Goal: Use online tool/utility: Utilize a website feature to perform a specific function

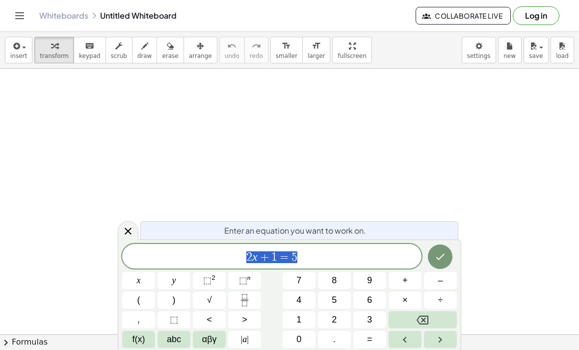
click at [313, 252] on span "2 x + 1 = 5" at bounding box center [271, 257] width 299 height 14
click at [433, 320] on button "Backspace" at bounding box center [423, 319] width 68 height 17
click at [431, 320] on button "Backspace" at bounding box center [423, 319] width 68 height 17
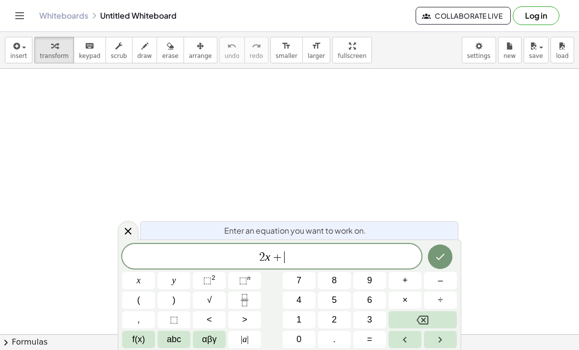
click at [430, 320] on button "Backspace" at bounding box center [423, 319] width 68 height 17
click at [429, 319] on button "Backspace" at bounding box center [423, 319] width 68 height 17
click at [430, 319] on button "Backspace" at bounding box center [423, 319] width 68 height 17
click at [429, 320] on button "Backspace" at bounding box center [423, 319] width 68 height 17
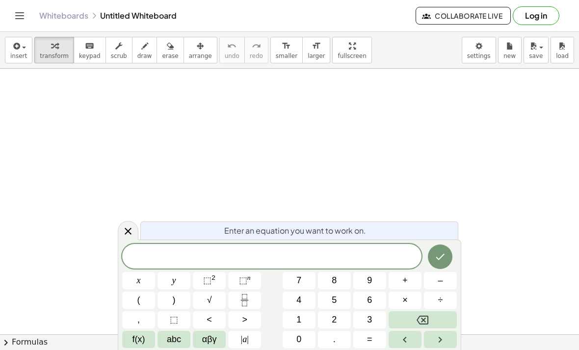
click at [436, 321] on button "Backspace" at bounding box center [423, 319] width 68 height 17
click at [136, 297] on button "(" at bounding box center [138, 300] width 33 height 17
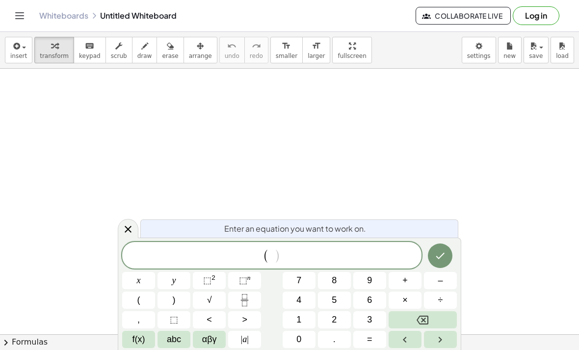
click at [438, 277] on span "–" at bounding box center [440, 280] width 5 height 13
click at [292, 313] on button "1" at bounding box center [299, 319] width 33 height 17
click at [438, 305] on span "÷" at bounding box center [440, 299] width 5 height 13
click at [439, 313] on button "Backspace" at bounding box center [423, 319] width 68 height 17
click at [439, 312] on button "Backspace" at bounding box center [423, 319] width 68 height 17
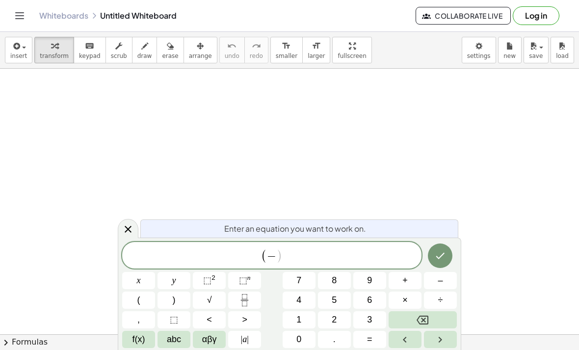
click at [372, 316] on span "3" at bounding box center [369, 319] width 5 height 13
click at [436, 318] on button "Backspace" at bounding box center [423, 319] width 68 height 17
click at [435, 318] on button "Backspace" at bounding box center [423, 319] width 68 height 17
click at [436, 315] on button "Backspace" at bounding box center [423, 319] width 68 height 17
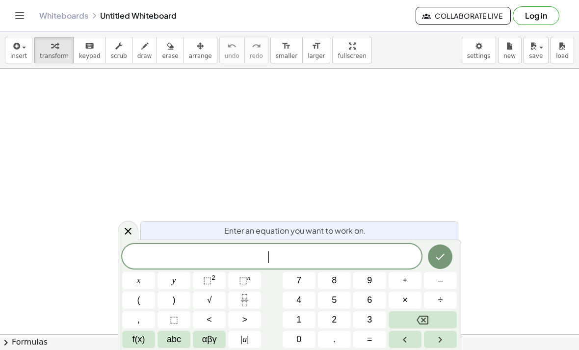
scroll to position [15, 0]
click at [284, 250] on span "​" at bounding box center [271, 257] width 299 height 14
click at [374, 318] on button "3" at bounding box center [369, 319] width 33 height 17
click at [340, 296] on button "5" at bounding box center [334, 300] width 33 height 17
click at [407, 296] on span "×" at bounding box center [404, 299] width 5 height 13
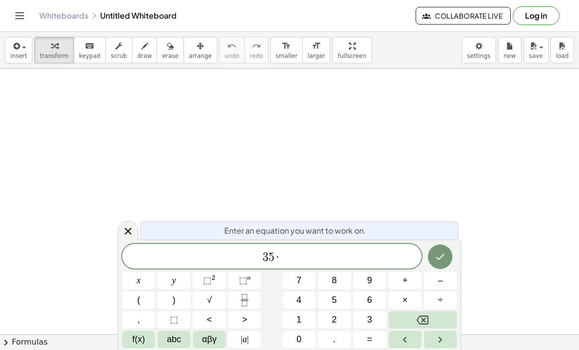
click at [305, 313] on button "1" at bounding box center [299, 319] width 33 height 17
click at [340, 281] on button "8" at bounding box center [334, 280] width 33 height 17
click at [377, 342] on button "=" at bounding box center [369, 339] width 33 height 17
click at [435, 317] on button "Backspace" at bounding box center [423, 319] width 68 height 17
click at [370, 250] on span "3 5 · 1 8 ​" at bounding box center [271, 257] width 299 height 14
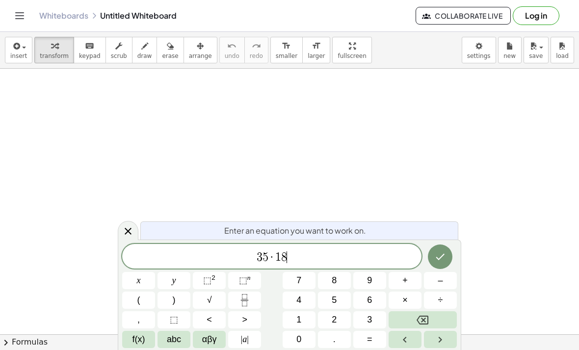
click at [426, 313] on button "Backspace" at bounding box center [423, 319] width 68 height 17
click at [426, 312] on button "Backspace" at bounding box center [423, 319] width 68 height 17
click at [427, 315] on icon "Backspace" at bounding box center [423, 320] width 12 height 12
click at [426, 313] on button "Backspace" at bounding box center [423, 319] width 68 height 17
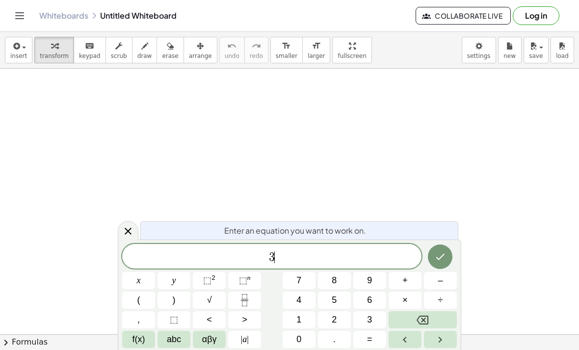
click at [426, 313] on button "Backspace" at bounding box center [423, 319] width 68 height 17
click at [147, 294] on button "(" at bounding box center [138, 300] width 33 height 17
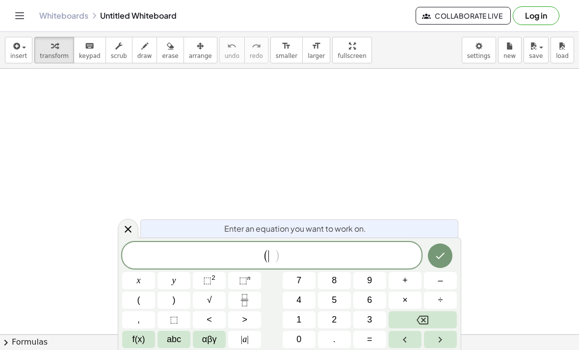
click at [148, 276] on button "x" at bounding box center [138, 280] width 33 height 17
click at [443, 281] on button "–" at bounding box center [440, 280] width 33 height 17
click at [300, 319] on span "1" at bounding box center [298, 319] width 5 height 13
click at [174, 298] on span ")" at bounding box center [174, 299] width 3 height 13
click at [144, 284] on button "x" at bounding box center [138, 280] width 33 height 17
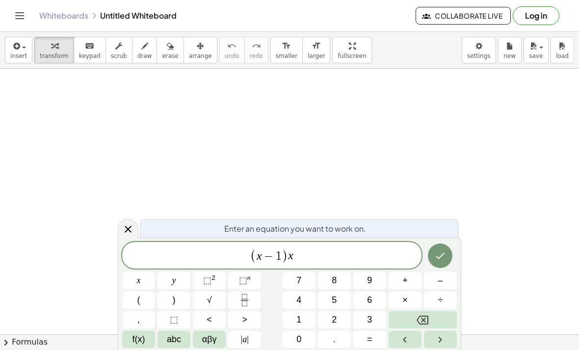
click at [219, 275] on button "⬚ 2" at bounding box center [209, 280] width 33 height 17
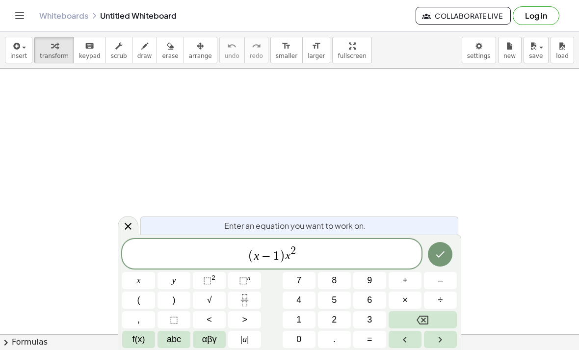
click at [442, 257] on icon "Done" at bounding box center [440, 254] width 12 height 12
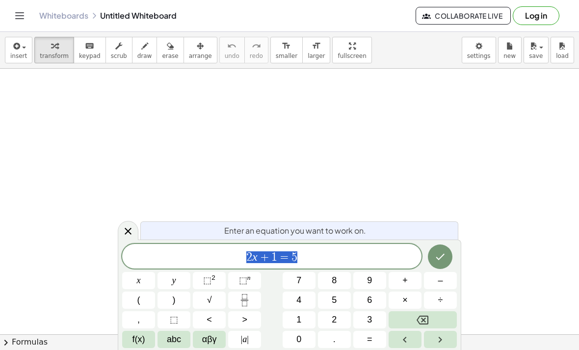
click at [308, 249] on div "2 x + 1 = 5" at bounding box center [271, 256] width 299 height 25
click at [438, 315] on button "Backspace" at bounding box center [423, 319] width 68 height 17
click at [437, 315] on button "Backspace" at bounding box center [423, 319] width 68 height 17
click at [435, 315] on button "Backspace" at bounding box center [423, 319] width 68 height 17
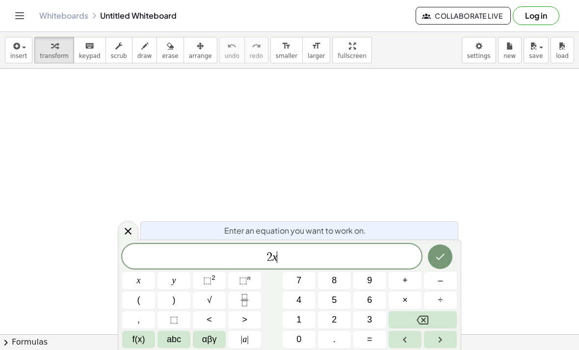
click at [438, 313] on button "Backspace" at bounding box center [423, 319] width 68 height 17
click at [298, 307] on button "4" at bounding box center [299, 300] width 33 height 17
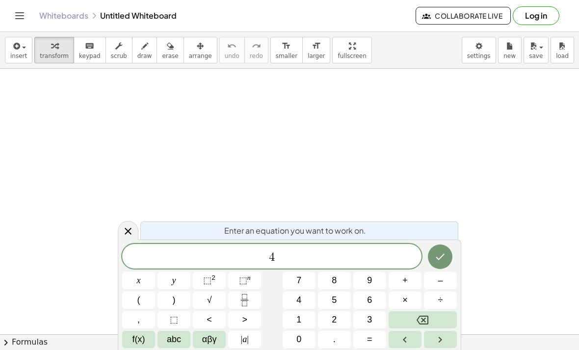
click at [254, 295] on button "Fraction" at bounding box center [244, 300] width 33 height 17
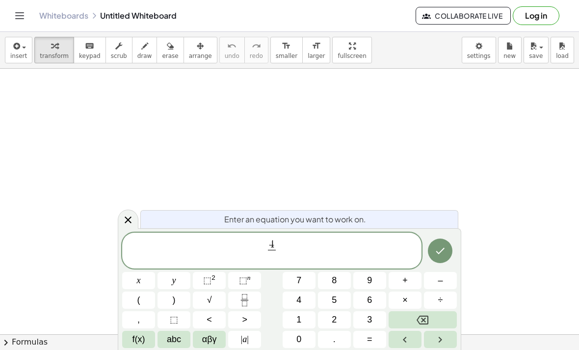
click at [434, 314] on button "Backspace" at bounding box center [423, 319] width 68 height 17
click at [433, 313] on button "Backspace" at bounding box center [423, 319] width 68 height 17
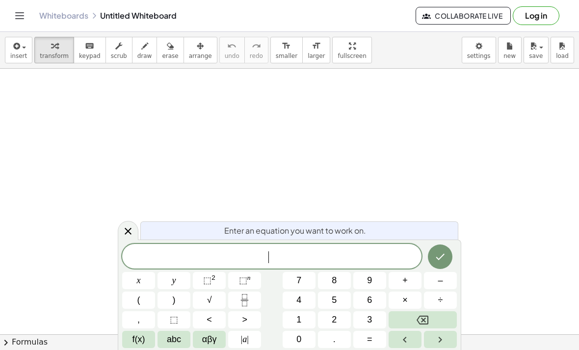
click at [431, 307] on button "÷" at bounding box center [440, 300] width 33 height 17
click at [305, 314] on button "1" at bounding box center [299, 319] width 33 height 17
click at [252, 296] on button "Fraction" at bounding box center [244, 300] width 33 height 17
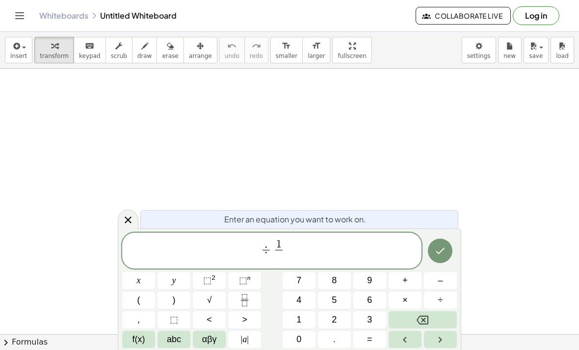
click at [443, 312] on button "Backspace" at bounding box center [423, 319] width 68 height 17
click at [443, 311] on button "Backspace" at bounding box center [423, 319] width 68 height 17
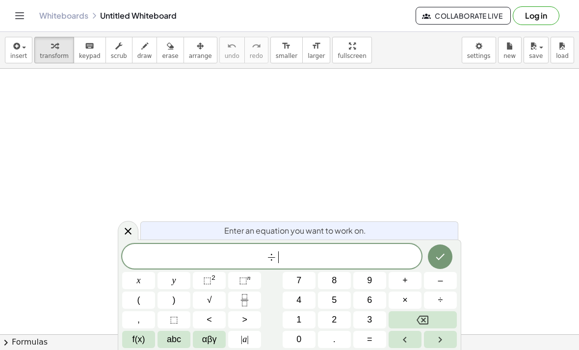
click at [439, 315] on button "Backspace" at bounding box center [423, 319] width 68 height 17
click at [254, 292] on button "Fraction" at bounding box center [244, 300] width 33 height 17
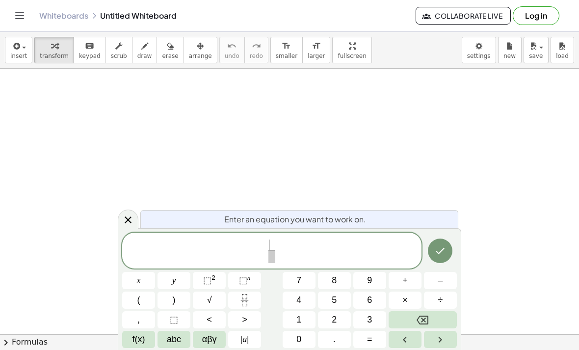
click at [307, 318] on button "1" at bounding box center [299, 319] width 33 height 17
click at [274, 250] on span "1 ​" at bounding box center [271, 244] width 7 height 11
click at [274, 265] on div "1 ​ ​" at bounding box center [271, 251] width 299 height 36
click at [276, 251] on span "1 ​ ​" at bounding box center [272, 251] width 12 height 24
click at [337, 316] on button "2" at bounding box center [334, 319] width 33 height 17
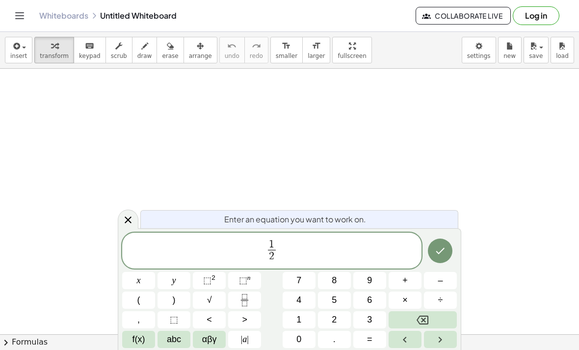
click at [445, 342] on icon "Right arrow" at bounding box center [440, 340] width 12 height 12
click at [407, 278] on span "+" at bounding box center [404, 280] width 5 height 13
click at [338, 319] on button "2" at bounding box center [334, 319] width 33 height 17
click at [248, 296] on icon "Fraction" at bounding box center [245, 300] width 12 height 12
click at [375, 318] on button "3" at bounding box center [369, 319] width 33 height 17
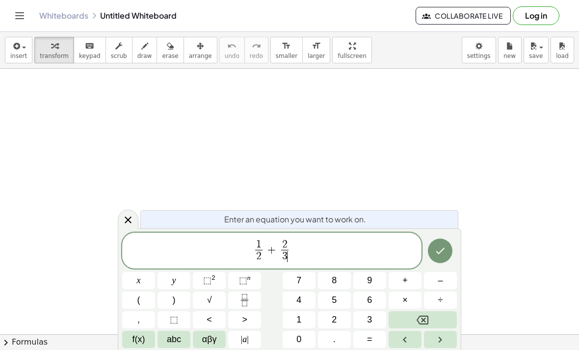
click at [443, 341] on icon "Right arrow" at bounding box center [440, 340] width 12 height 12
click at [444, 275] on button "–" at bounding box center [440, 280] width 33 height 17
click at [303, 314] on button "1" at bounding box center [299, 319] width 33 height 17
click at [252, 297] on button "Fraction" at bounding box center [244, 300] width 33 height 17
click at [306, 295] on button "4" at bounding box center [299, 300] width 33 height 17
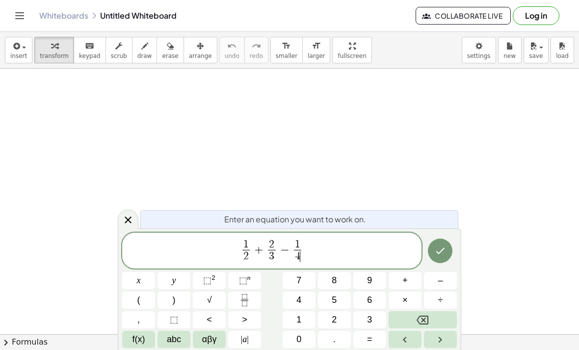
click at [442, 251] on icon "Done" at bounding box center [440, 251] width 9 height 6
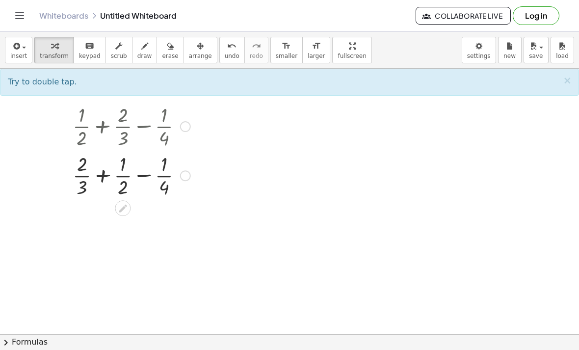
click at [126, 126] on div at bounding box center [132, 125] width 128 height 49
click at [122, 159] on icon at bounding box center [123, 159] width 8 height 8
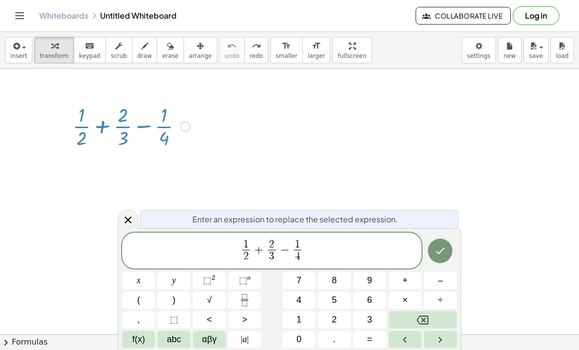
click at [277, 247] on span "1 2 ​ + 2 3 ​ − ​ 1 4 ​" at bounding box center [271, 252] width 299 height 26
click at [278, 253] on span "−" at bounding box center [285, 250] width 14 height 12
click at [271, 248] on span "2" at bounding box center [271, 244] width 5 height 11
click at [264, 255] on span "+" at bounding box center [259, 250] width 14 height 12
click at [274, 247] on span "2" at bounding box center [271, 244] width 7 height 11
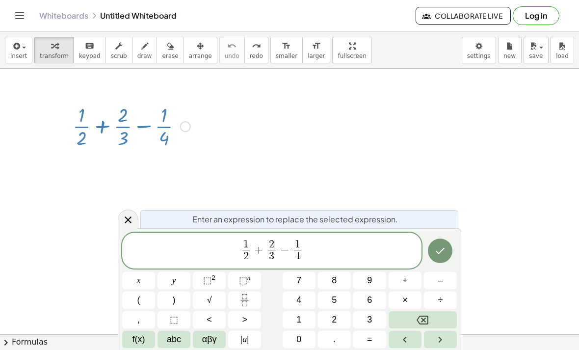
click at [271, 255] on span "3" at bounding box center [271, 256] width 5 height 11
click at [276, 252] on span "2 ​ 3 ​" at bounding box center [272, 251] width 12 height 24
click at [267, 250] on span "2 3 ​ ​" at bounding box center [272, 251] width 12 height 24
click at [266, 250] on span "2 3 ​ ​" at bounding box center [272, 251] width 12 height 24
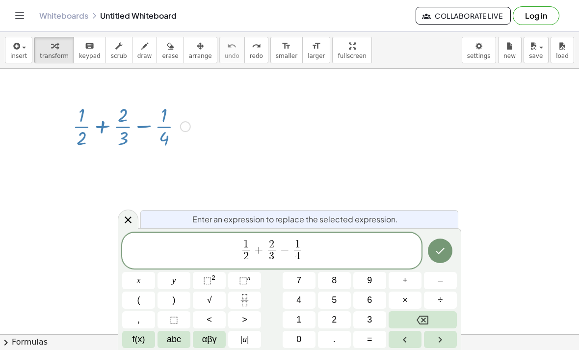
click at [324, 242] on span "1 2 ​ + ​ 2 3 ​ − 1 4 ​" at bounding box center [271, 252] width 299 height 26
click at [130, 227] on div at bounding box center [128, 219] width 21 height 19
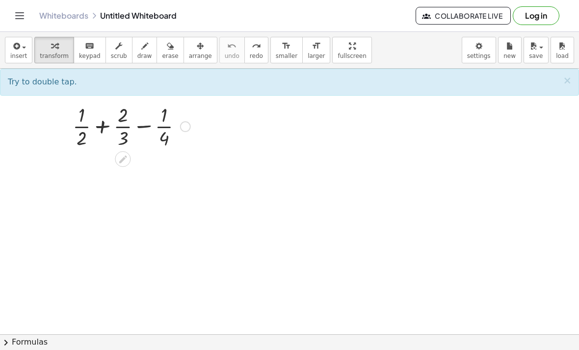
click at [125, 154] on icon at bounding box center [123, 159] width 10 height 10
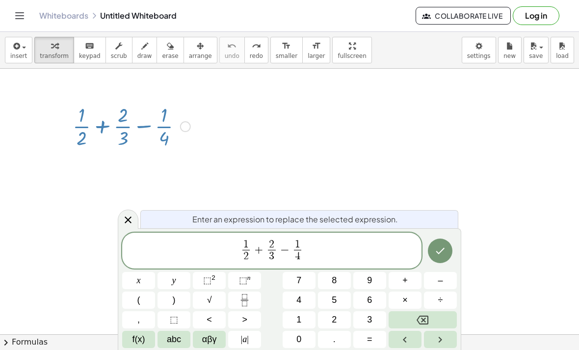
click at [450, 254] on button "Done" at bounding box center [440, 251] width 25 height 25
